Goal: Information Seeking & Learning: Learn about a topic

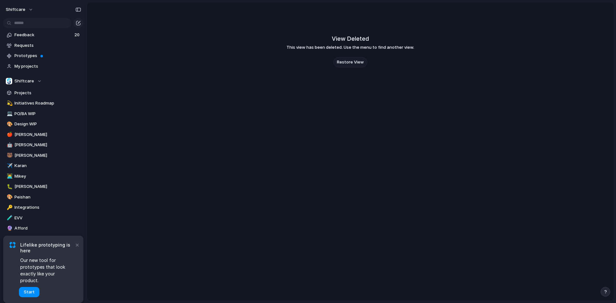
click at [353, 63] on span "Restore View" at bounding box center [350, 62] width 27 height 6
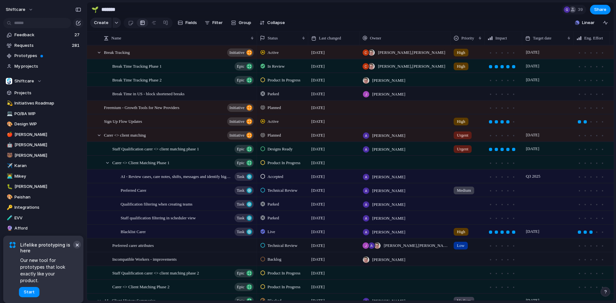
click at [76, 249] on button "×" at bounding box center [77, 245] width 8 height 8
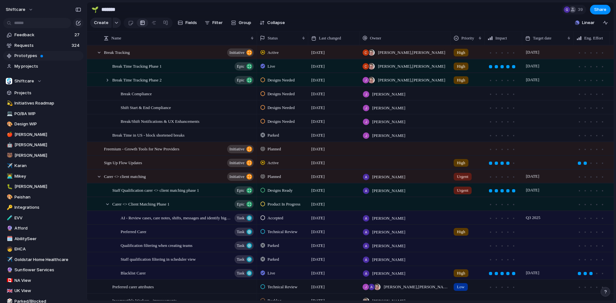
click at [42, 56] on span at bounding box center [41, 56] width 3 height 3
click at [36, 43] on span "Requests" at bounding box center [41, 45] width 55 height 6
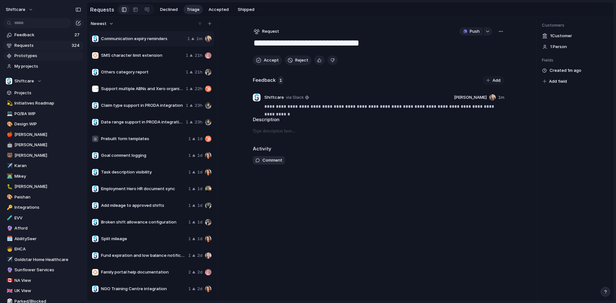
click at [280, 82] on span "1" at bounding box center [280, 80] width 5 height 8
click at [349, 108] on p "**********" at bounding box center [384, 107] width 240 height 8
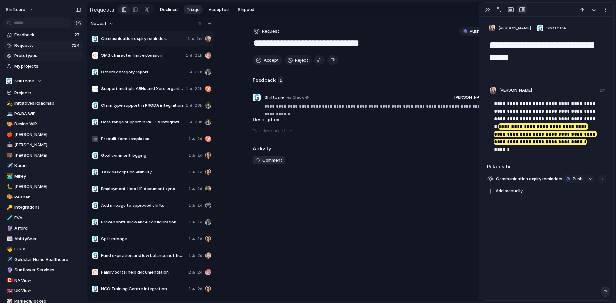
click at [456, 11] on section "Requests Declined Triage Accepted Shipped" at bounding box center [350, 9] width 527 height 14
click at [488, 12] on div "button" at bounding box center [487, 9] width 5 height 5
